Goal: Transaction & Acquisition: Purchase product/service

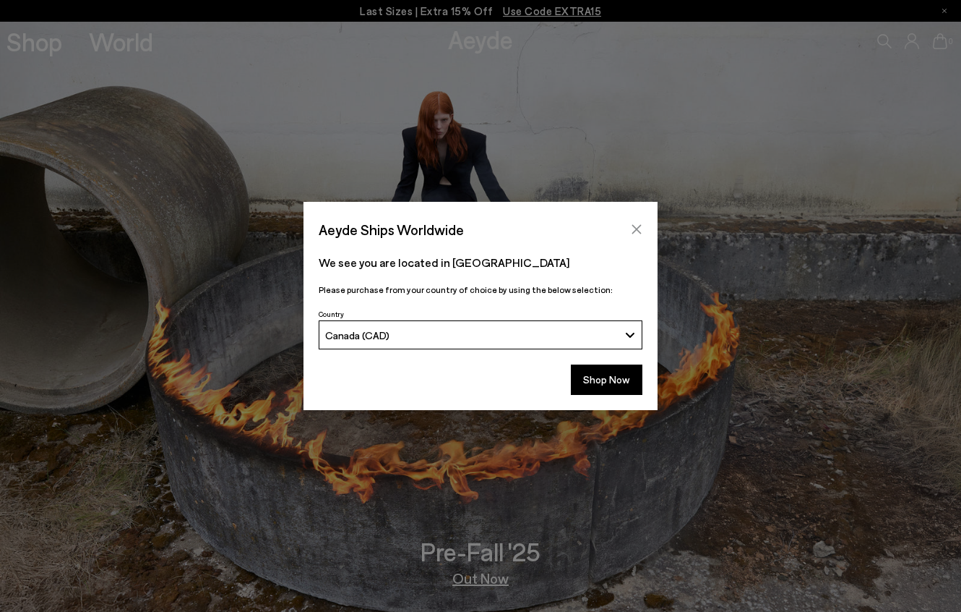
click at [633, 231] on icon "Close" at bounding box center [637, 229] width 12 height 12
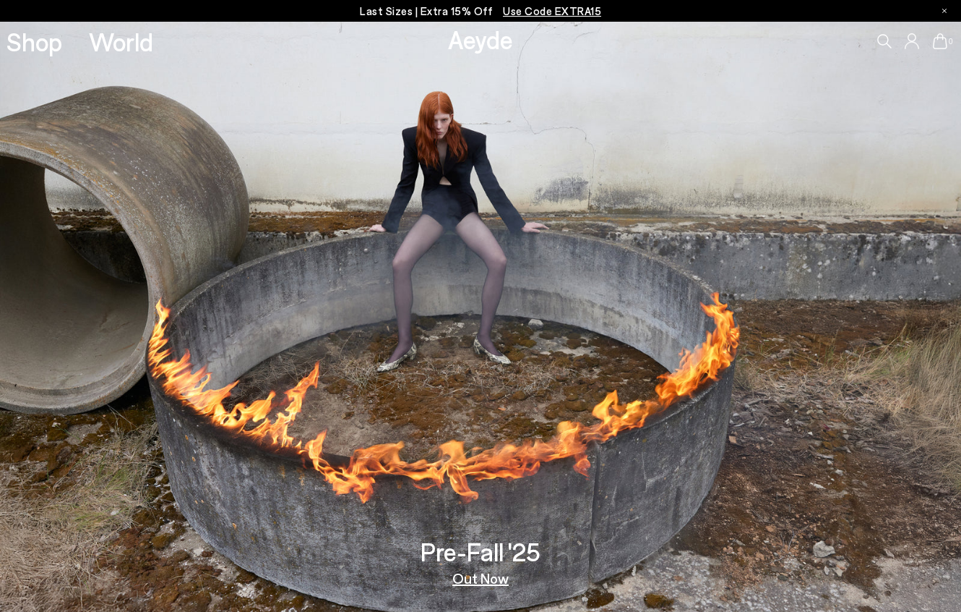
click at [460, 192] on img at bounding box center [480, 317] width 961 height 590
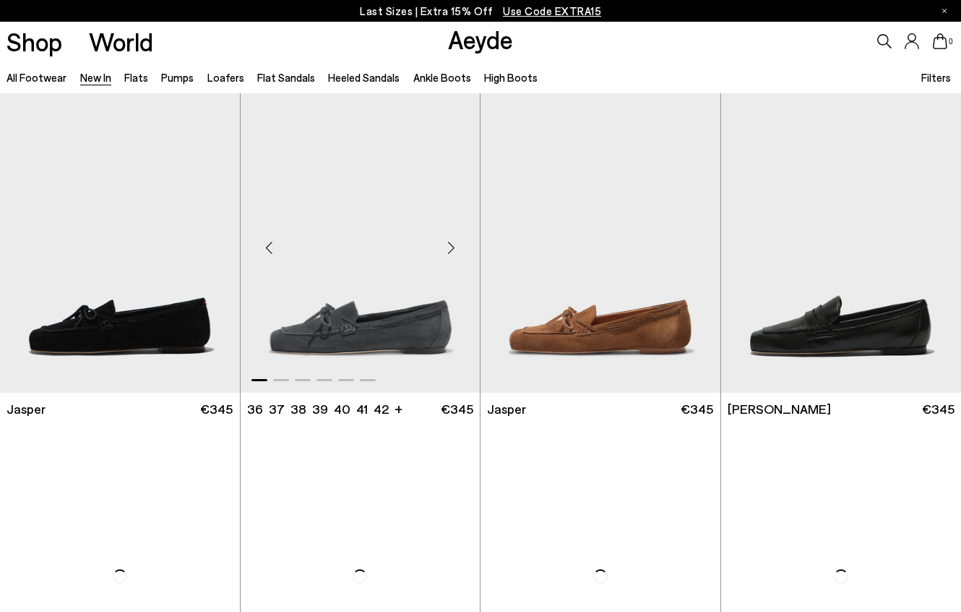
scroll to position [337, 0]
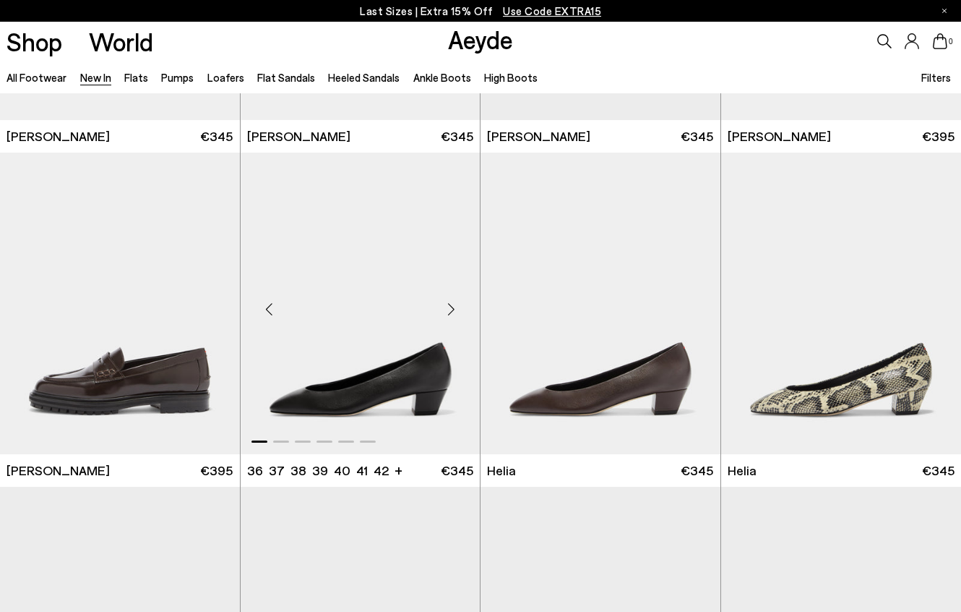
scroll to position [1037, 0]
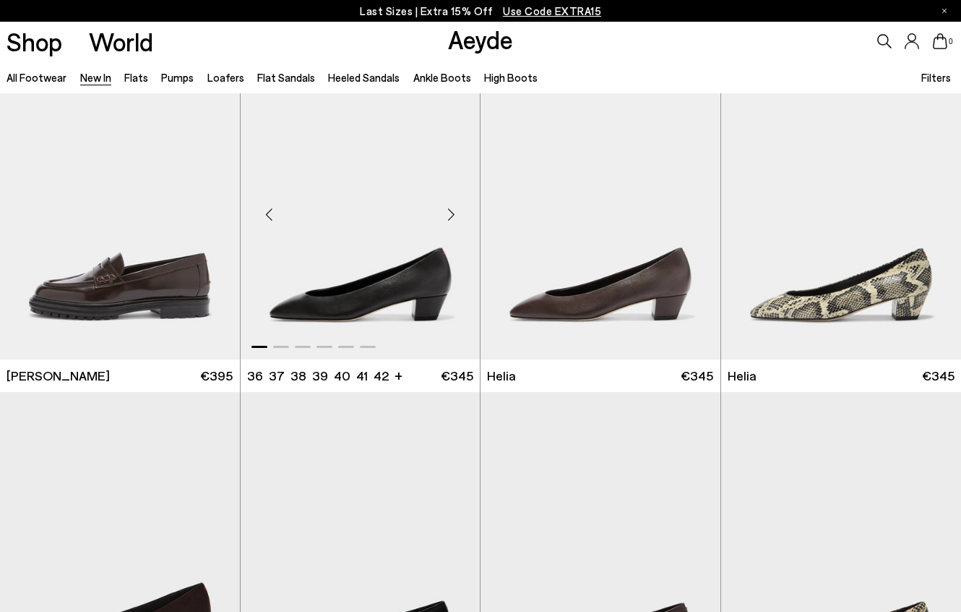
click at [357, 281] on img "1 / 6" at bounding box center [361, 208] width 240 height 301
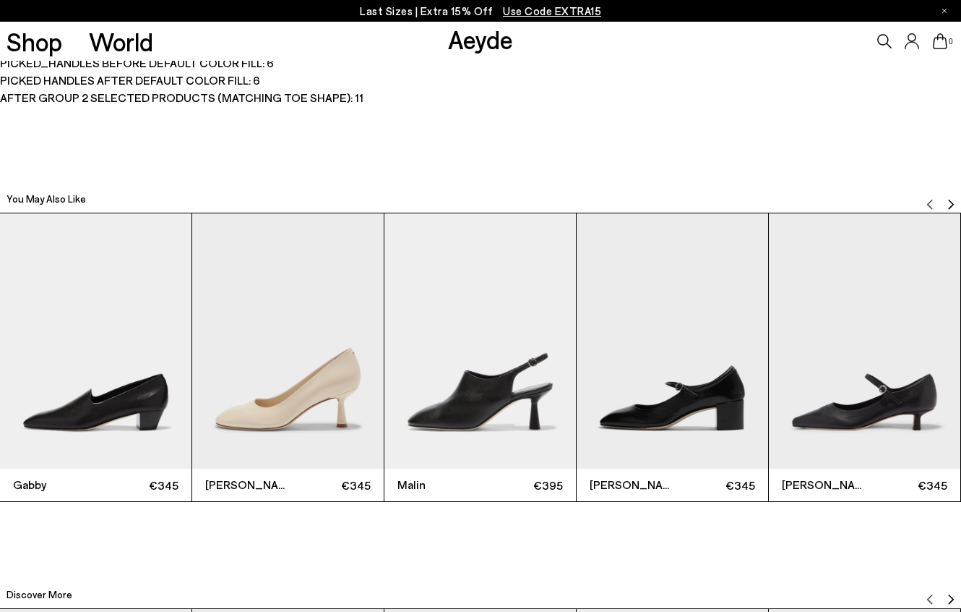
scroll to position [2990, 0]
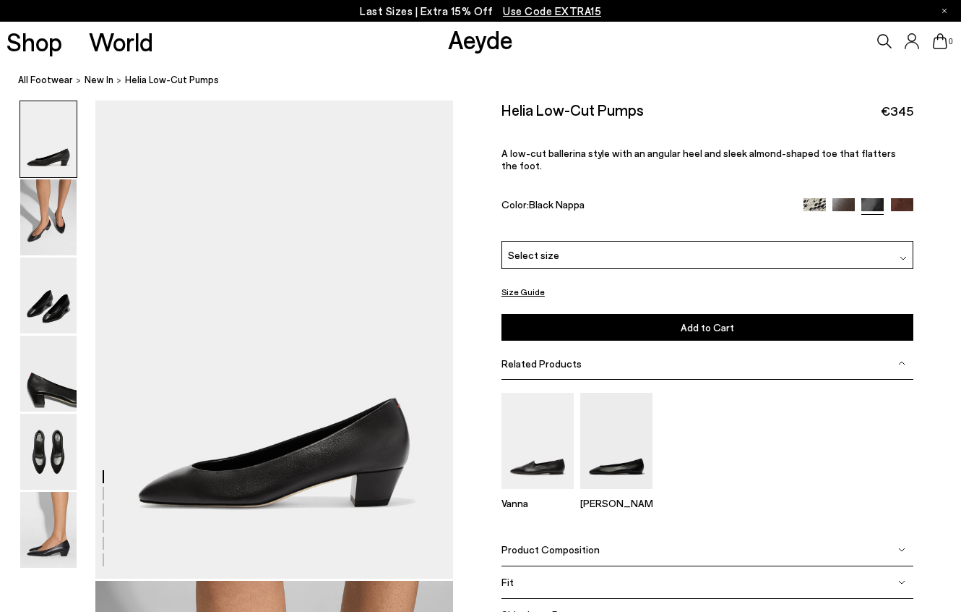
scroll to position [2960, 0]
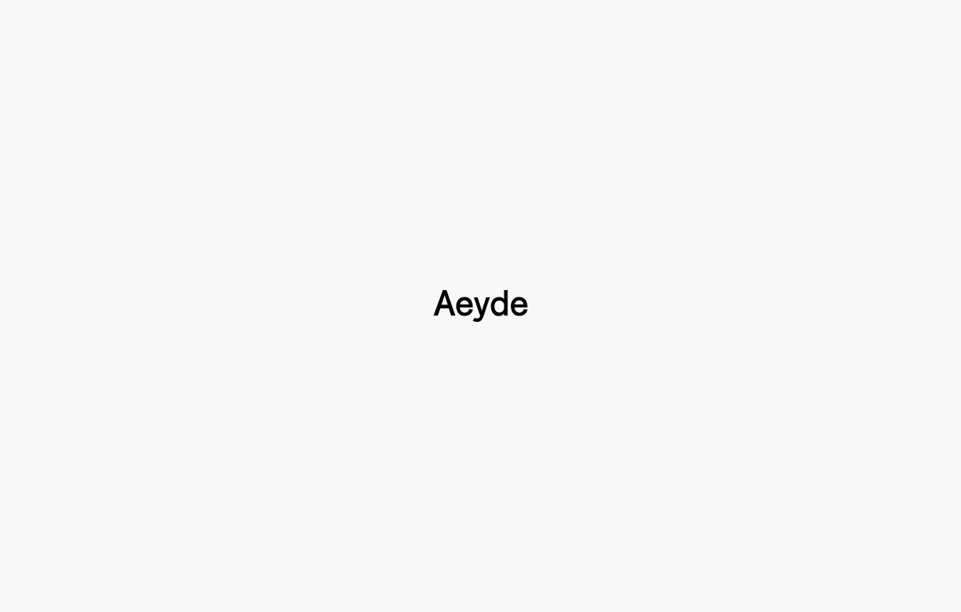
scroll to position [2960, 0]
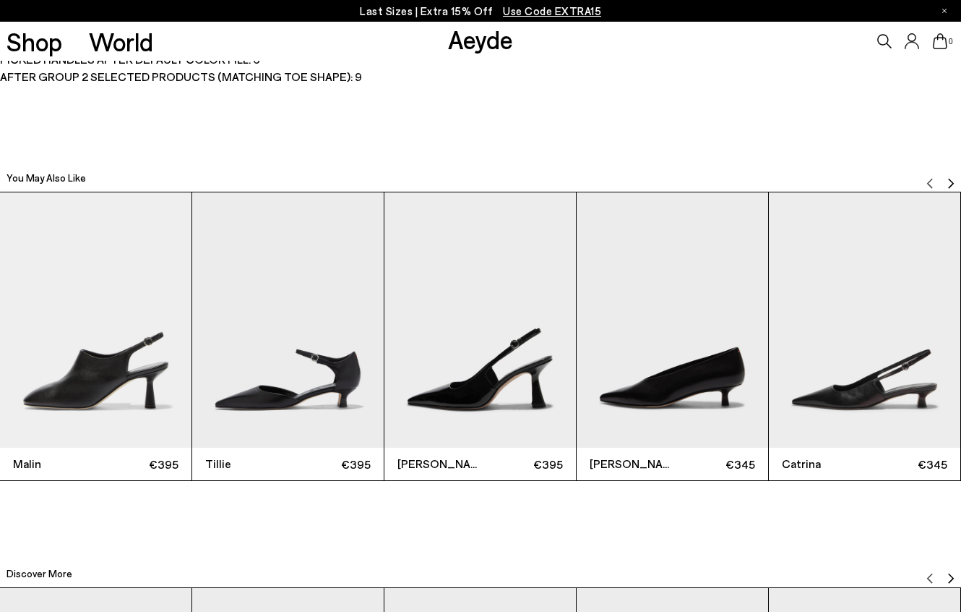
click at [951, 179] on img "Next slide" at bounding box center [952, 183] width 12 height 12
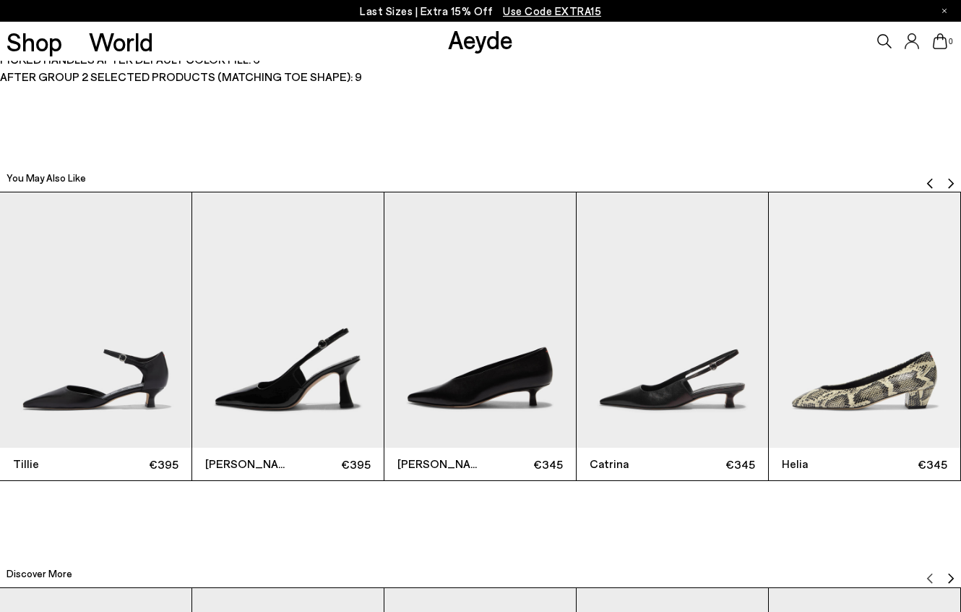
click at [951, 179] on img "Next slide" at bounding box center [952, 183] width 12 height 12
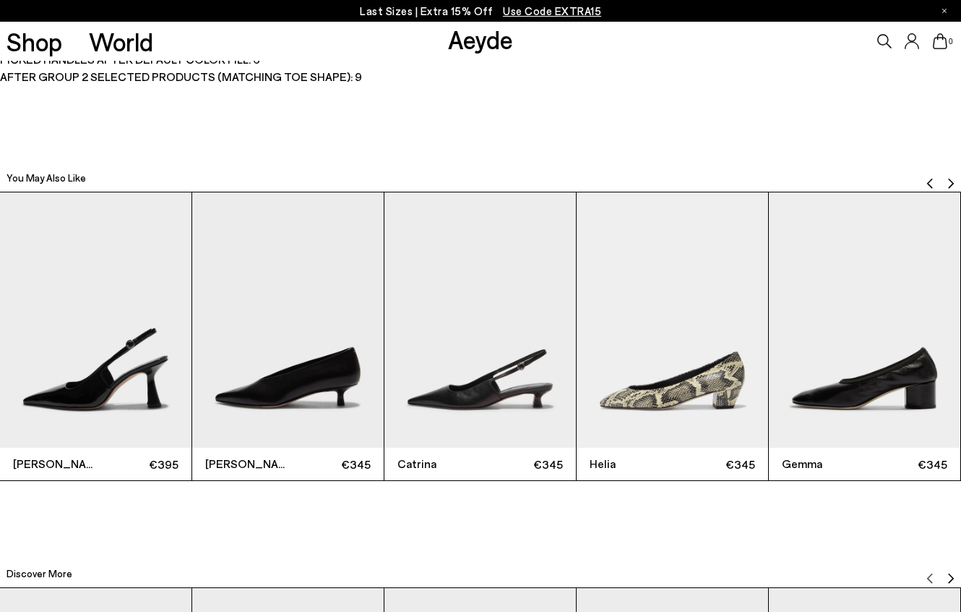
click at [951, 179] on img "Next slide" at bounding box center [952, 183] width 12 height 12
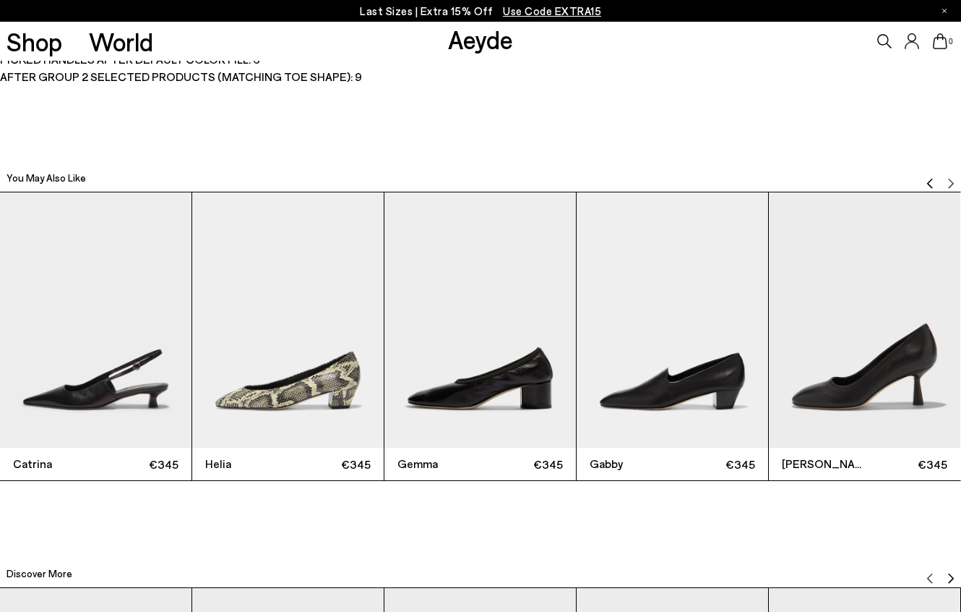
click at [930, 182] on img "Previous slide" at bounding box center [931, 183] width 12 height 12
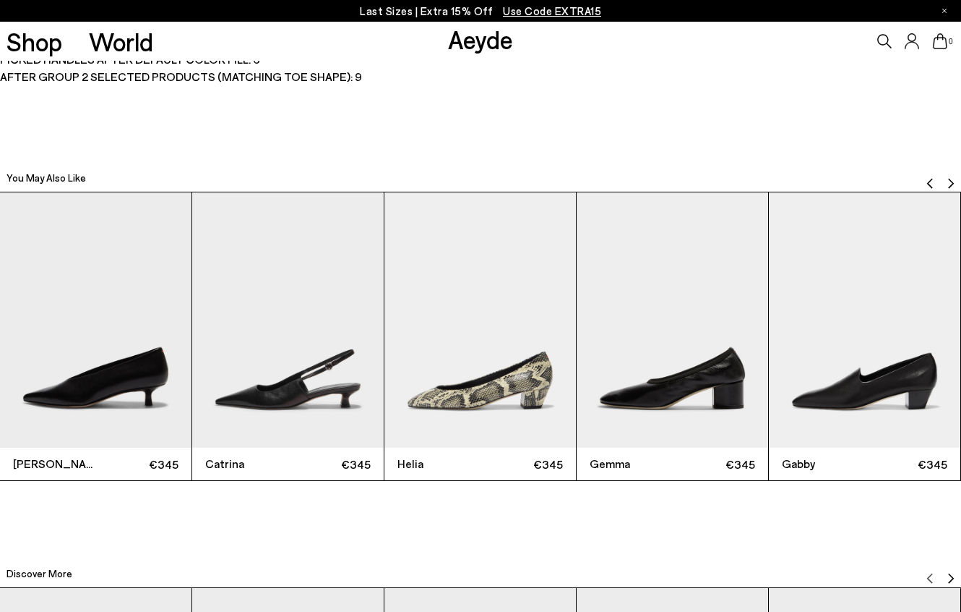
click at [930, 182] on img "Previous slide" at bounding box center [931, 183] width 12 height 12
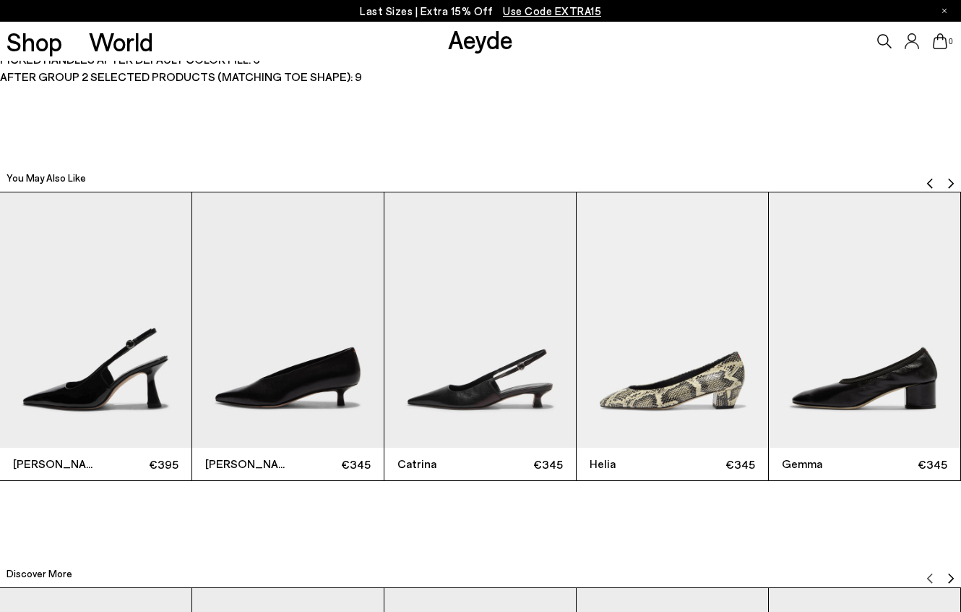
click at [930, 182] on img "Previous slide" at bounding box center [931, 183] width 12 height 12
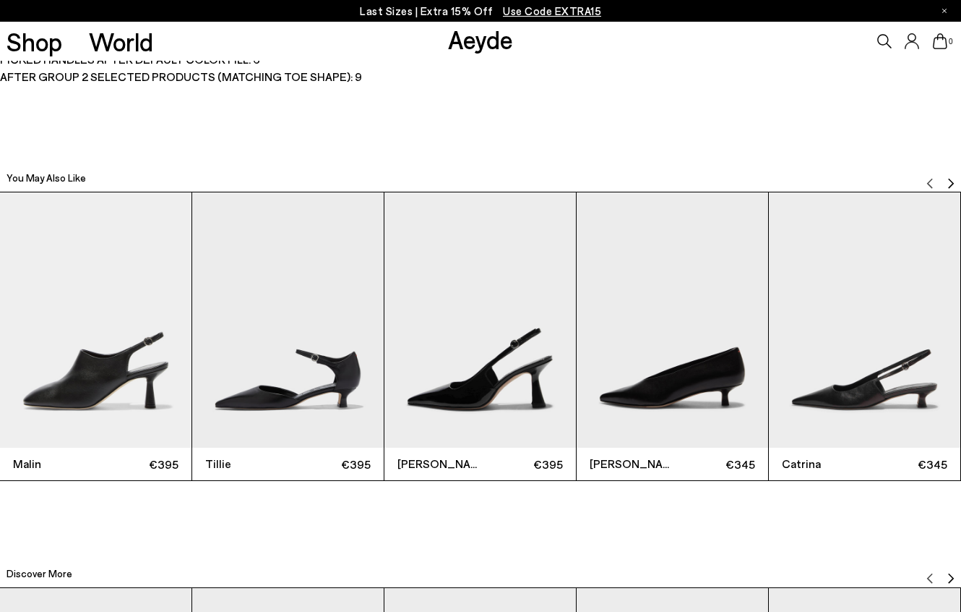
scroll to position [2990, 0]
